Goal: Book appointment/travel/reservation

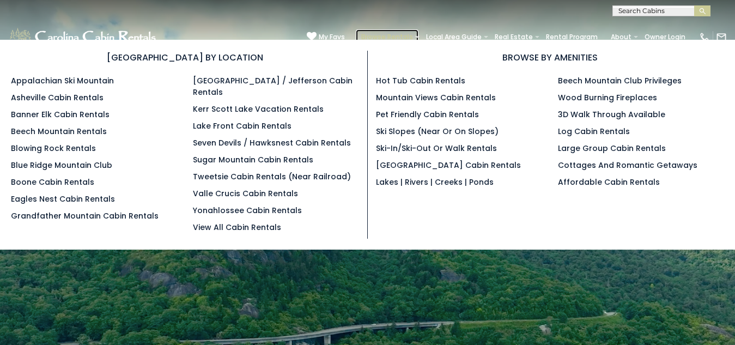
click at [356, 29] on link "Browse Rentals" at bounding box center [387, 36] width 63 height 15
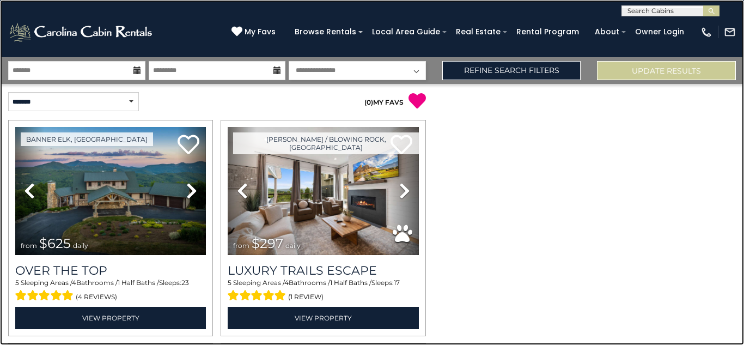
click at [118, 147] on link at bounding box center [372, 172] width 744 height 345
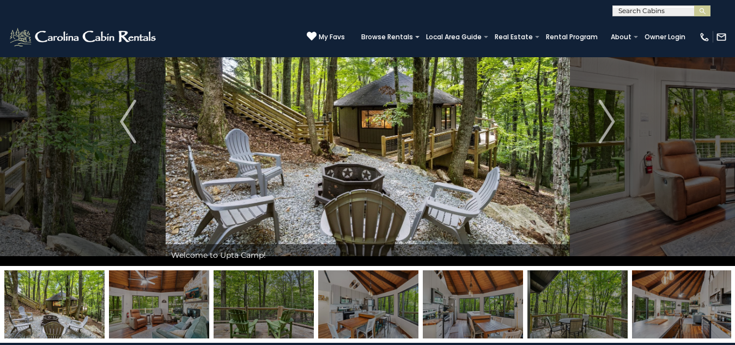
scroll to position [70, 0]
